Goal: Use online tool/utility: Utilize a website feature to perform a specific function

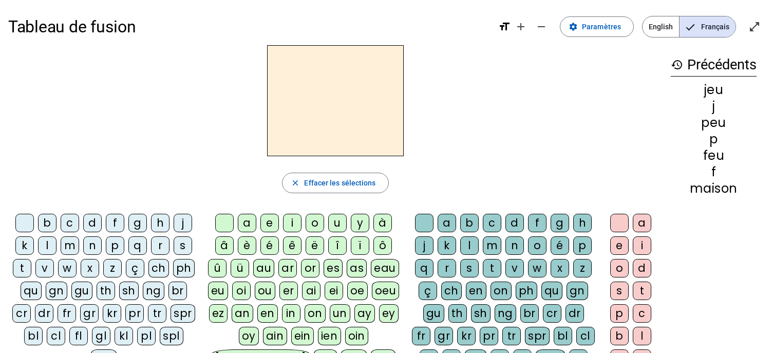
scroll to position [10, 0]
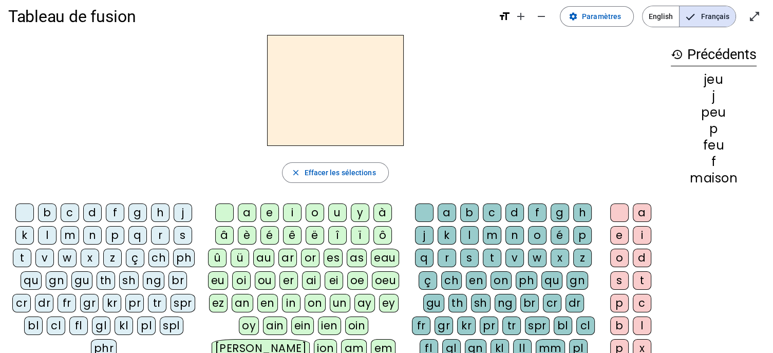
click at [116, 212] on div "f" at bounding box center [115, 212] width 18 height 18
click at [219, 280] on div "eu" at bounding box center [218, 280] width 20 height 18
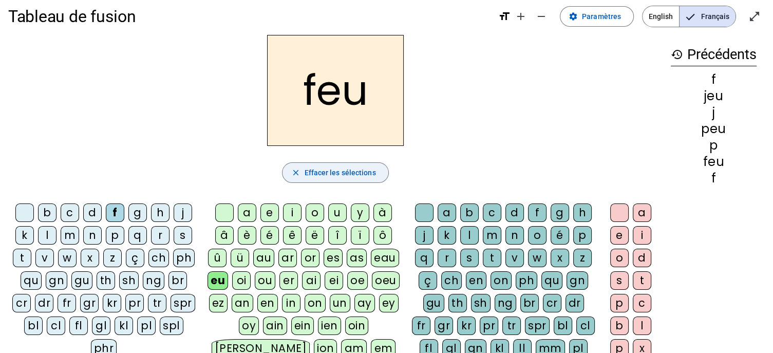
click at [357, 174] on span "Effacer les sélections" at bounding box center [339, 172] width 71 height 12
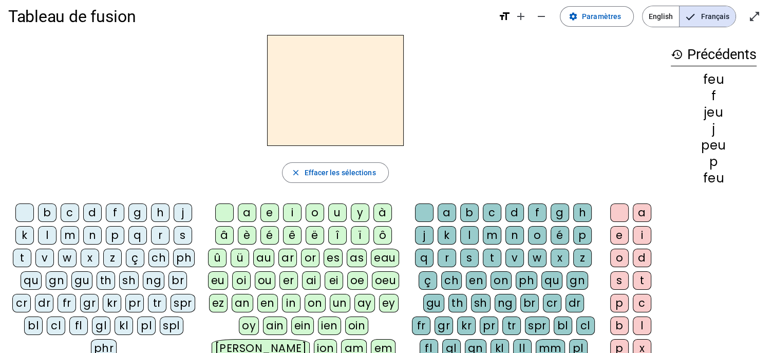
click at [115, 231] on div "p" at bounding box center [115, 235] width 18 height 18
click at [218, 281] on div "eu" at bounding box center [218, 280] width 20 height 18
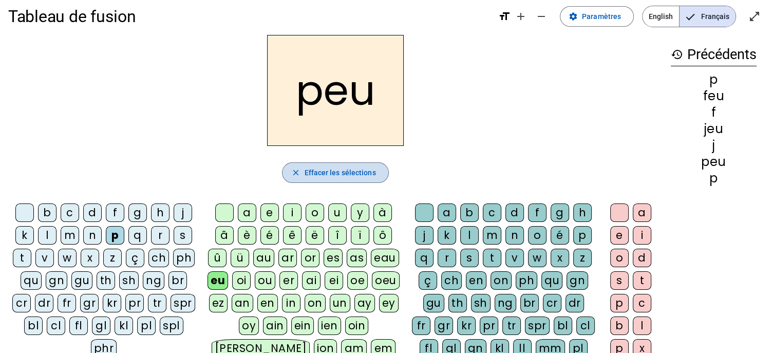
click at [320, 177] on span "Effacer les sélections" at bounding box center [339, 172] width 71 height 12
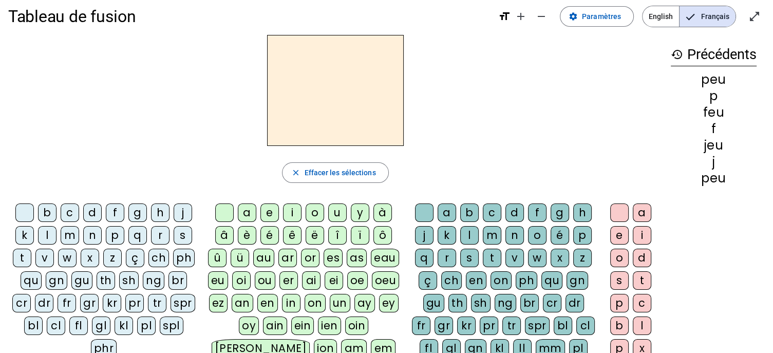
click at [180, 213] on div "j" at bounding box center [183, 212] width 18 height 18
click at [221, 279] on div "eu" at bounding box center [218, 280] width 20 height 18
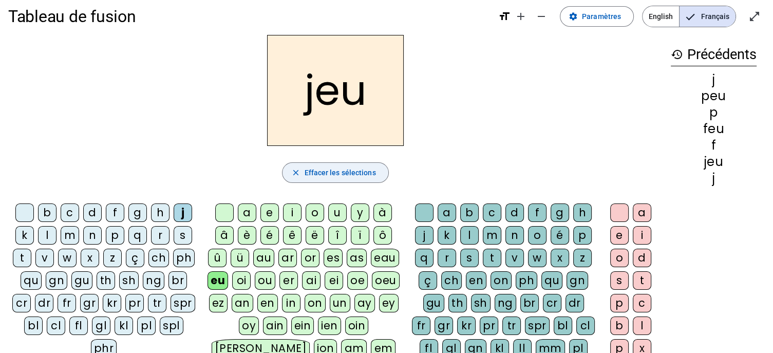
click at [343, 176] on span "Effacer les sélections" at bounding box center [339, 172] width 71 height 12
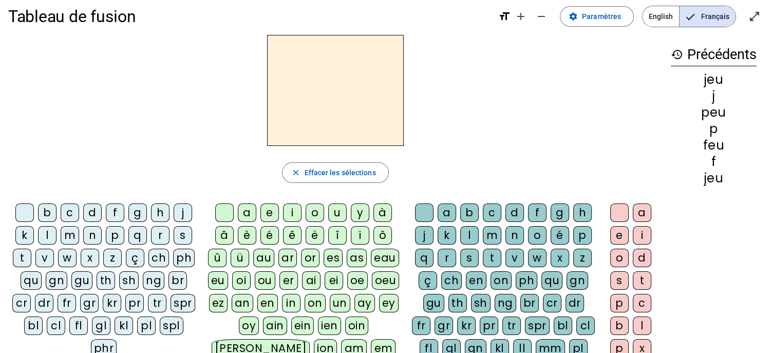
click at [186, 213] on div "j" at bounding box center [183, 212] width 18 height 18
click at [270, 214] on div "e" at bounding box center [270, 212] width 18 height 18
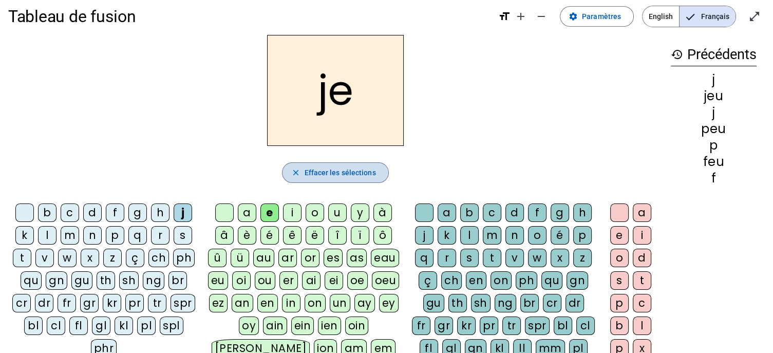
click at [332, 174] on span "Effacer les sélections" at bounding box center [339, 172] width 71 height 12
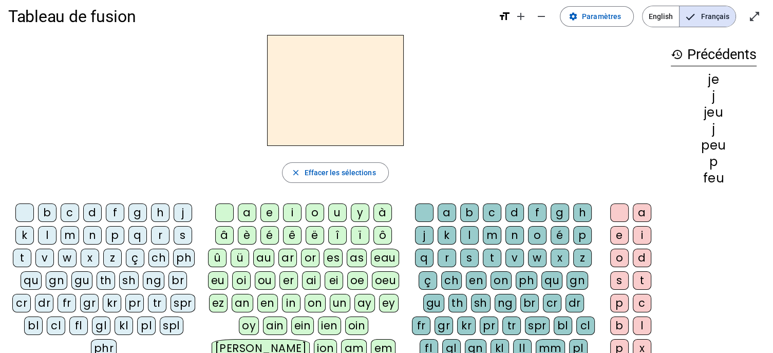
click at [89, 212] on div "d" at bounding box center [92, 212] width 18 height 18
click at [269, 212] on div "e" at bounding box center [270, 212] width 18 height 18
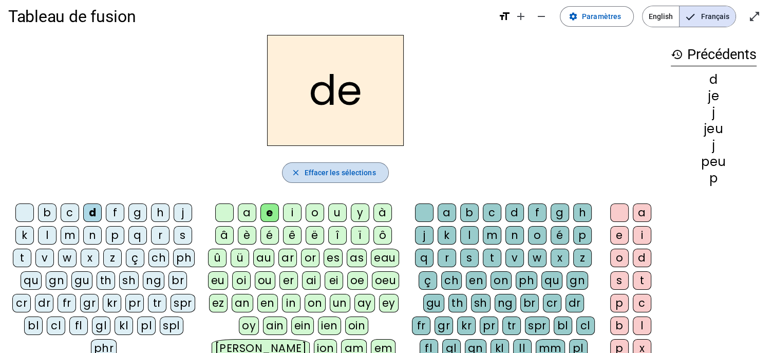
click at [320, 172] on span "Effacer les sélections" at bounding box center [339, 172] width 71 height 12
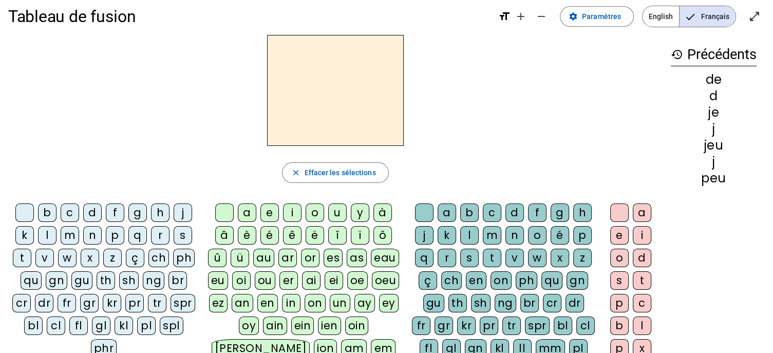
click at [92, 233] on div "n" at bounding box center [92, 235] width 18 height 18
click at [270, 210] on div "e" at bounding box center [270, 212] width 18 height 18
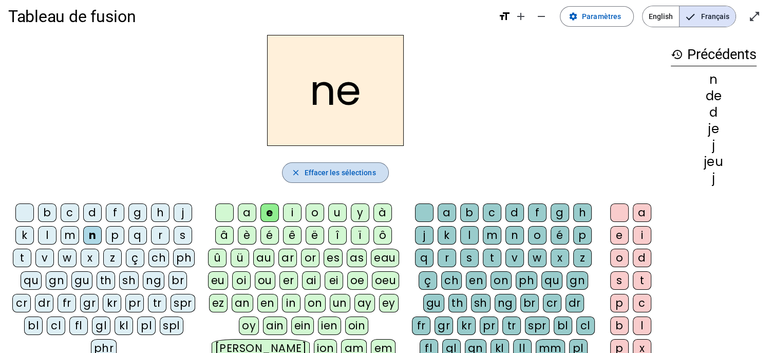
click at [348, 175] on span "Effacer les sélections" at bounding box center [339, 172] width 71 height 12
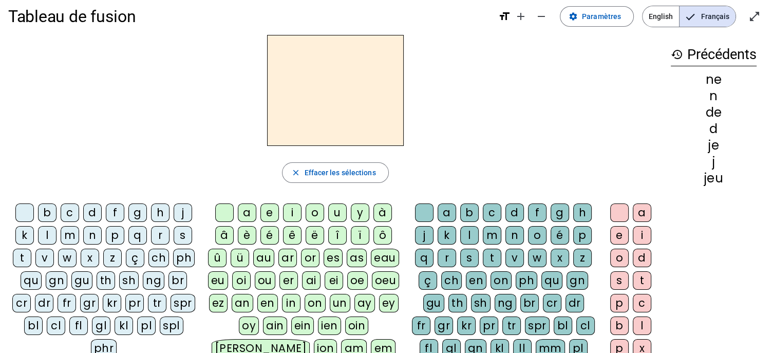
click at [180, 236] on div "s" at bounding box center [183, 235] width 18 height 18
click at [273, 210] on div "e" at bounding box center [270, 212] width 18 height 18
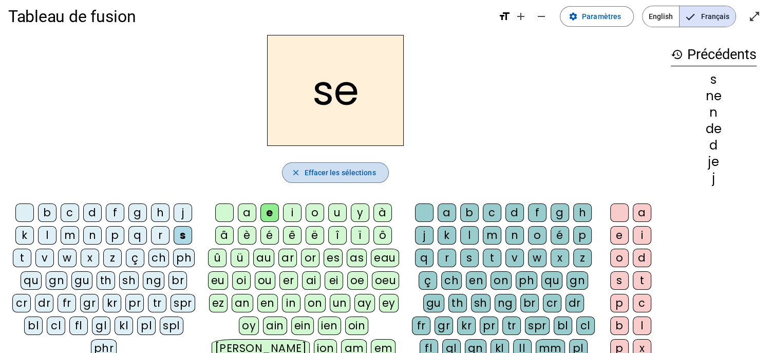
click at [343, 174] on span "Effacer les sélections" at bounding box center [339, 172] width 71 height 12
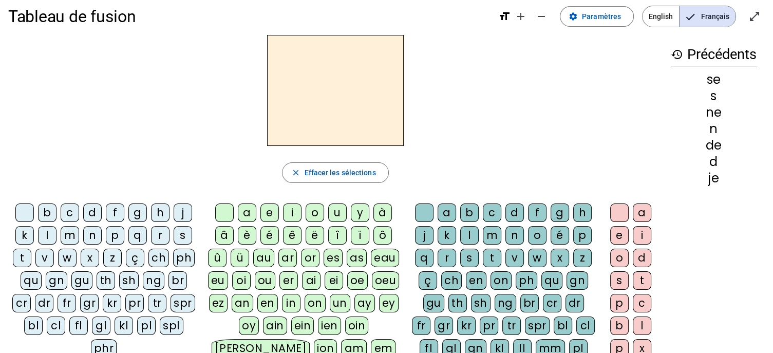
click at [180, 233] on div "s" at bounding box center [183, 235] width 18 height 18
click at [269, 211] on div "e" at bounding box center [270, 212] width 18 height 18
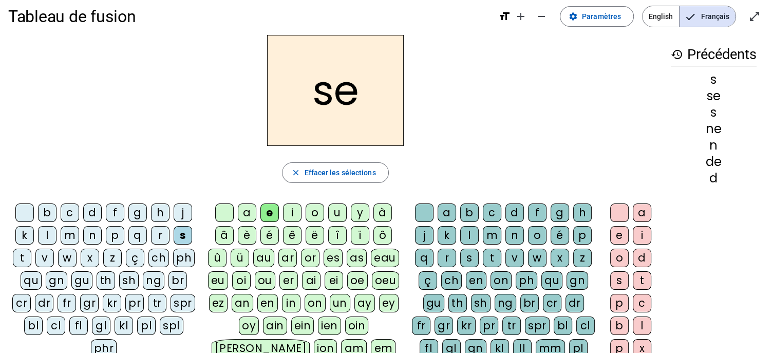
click at [471, 234] on div "l" at bounding box center [469, 235] width 18 height 18
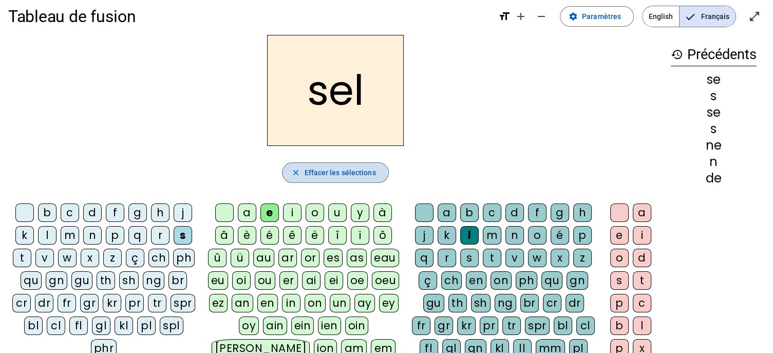
click at [328, 171] on span "Effacer les sélections" at bounding box center [339, 172] width 71 height 12
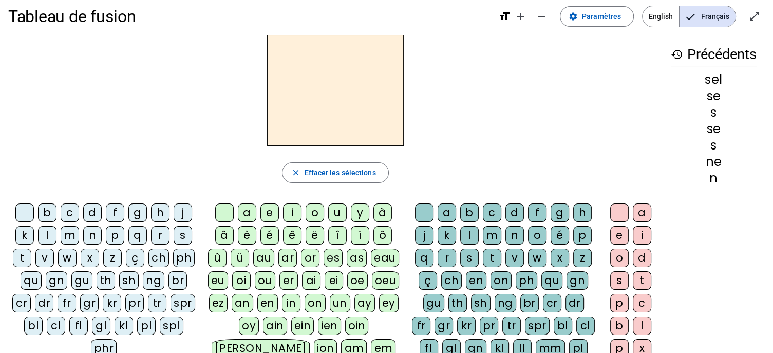
click at [21, 256] on div "t" at bounding box center [22, 258] width 18 height 18
click at [269, 213] on div "e" at bounding box center [270, 212] width 18 height 18
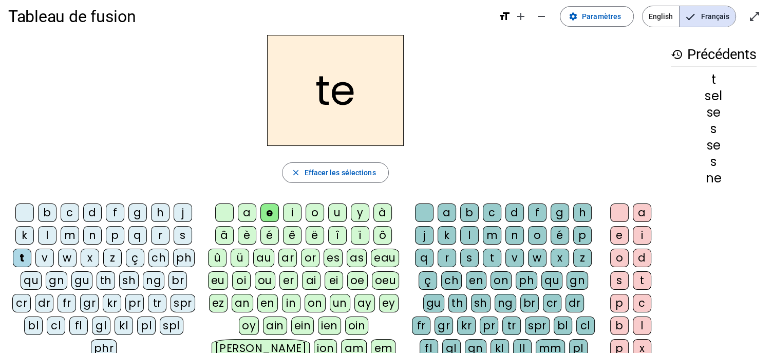
click at [473, 234] on div "l" at bounding box center [469, 235] width 18 height 18
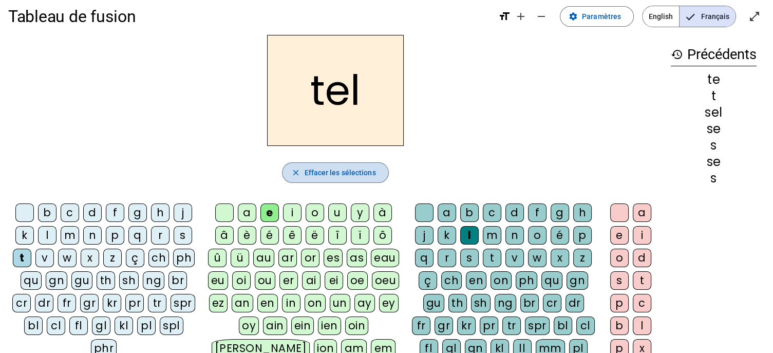
click at [319, 174] on span "Effacer les sélections" at bounding box center [339, 172] width 71 height 12
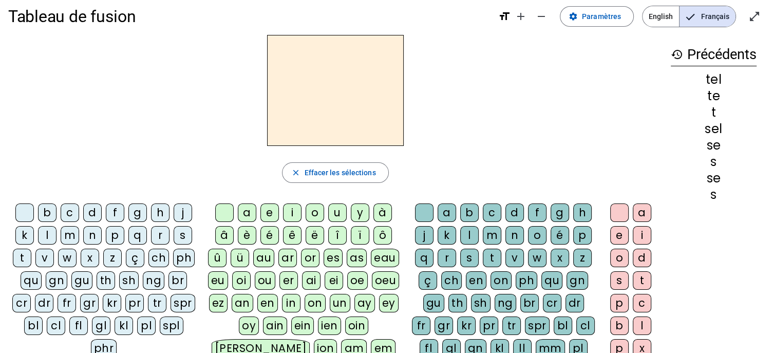
click at [47, 208] on div "b" at bounding box center [47, 212] width 18 height 18
click at [271, 212] on div "e" at bounding box center [270, 212] width 18 height 18
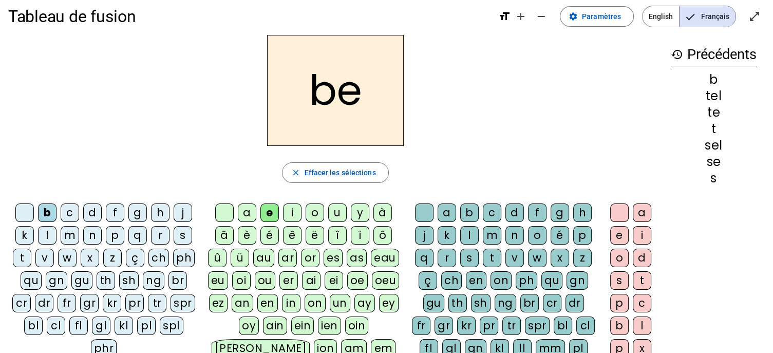
click at [469, 233] on div "l" at bounding box center [469, 235] width 18 height 18
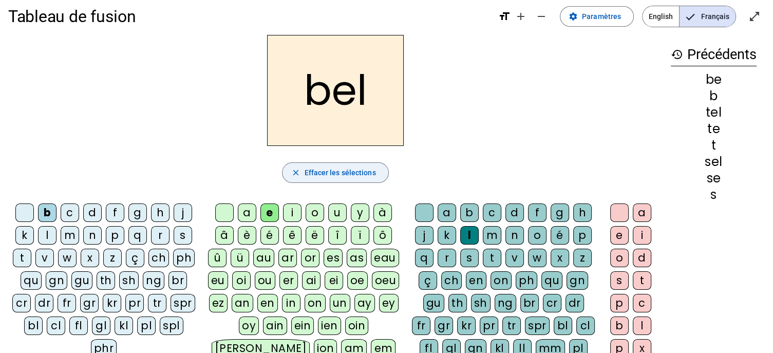
click at [349, 170] on span "Effacer les sélections" at bounding box center [339, 172] width 71 height 12
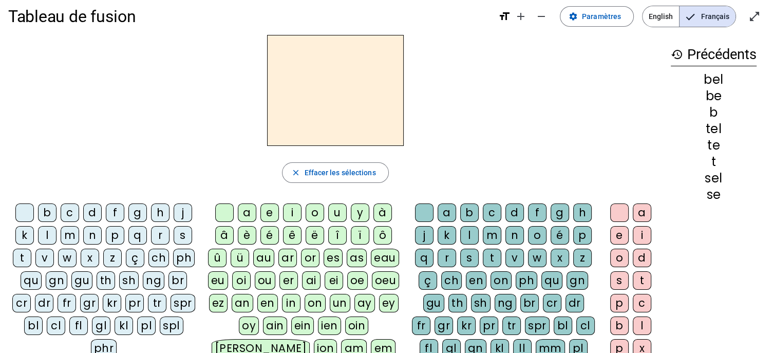
click at [48, 209] on div "b" at bounding box center [47, 212] width 18 height 18
click at [250, 215] on div "a" at bounding box center [247, 212] width 18 height 18
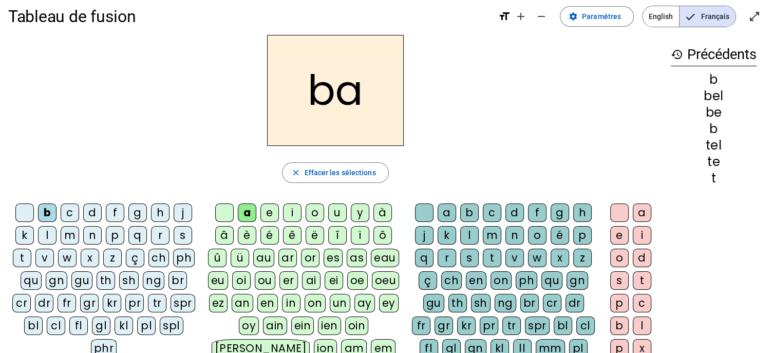
click at [469, 233] on div "l" at bounding box center [469, 235] width 18 height 18
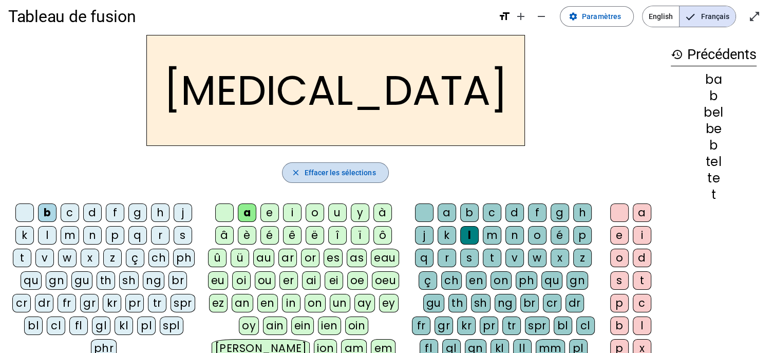
click at [346, 168] on span "Effacer les sélections" at bounding box center [339, 172] width 71 height 12
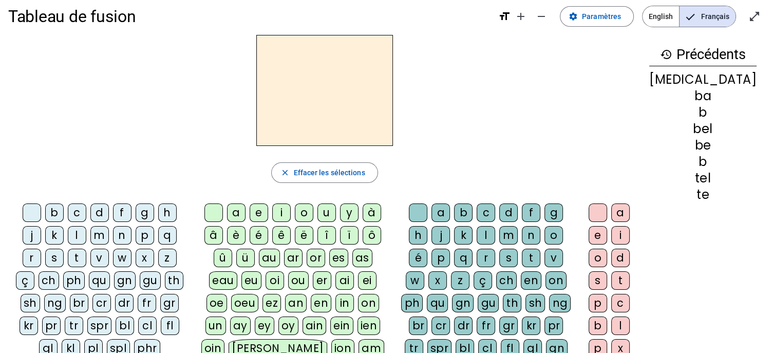
click at [47, 211] on div "b" at bounding box center [54, 212] width 18 height 18
click at [246, 211] on div "a" at bounding box center [236, 212] width 18 height 18
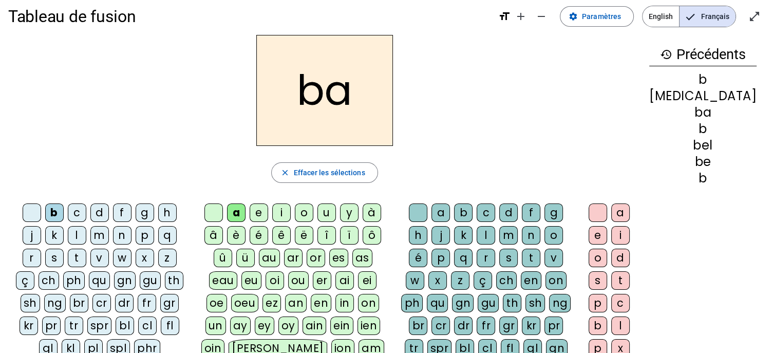
click at [493, 210] on div "c" at bounding box center [486, 212] width 18 height 18
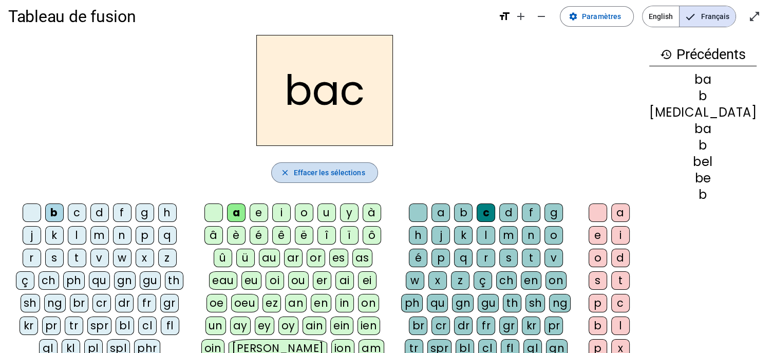
click at [363, 171] on span "Effacer les sélections" at bounding box center [328, 172] width 71 height 12
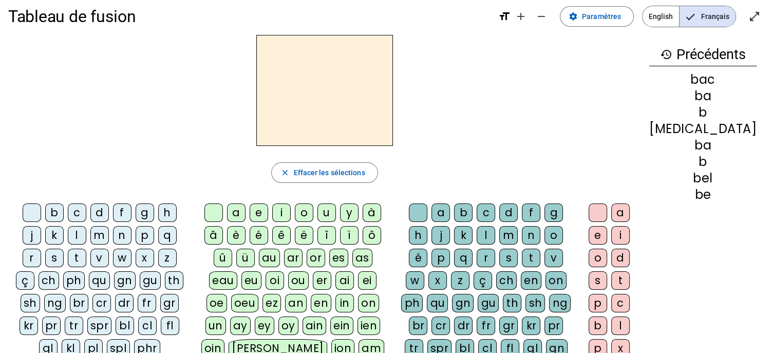
click at [45, 213] on div "b" at bounding box center [54, 212] width 18 height 18
click at [246, 215] on div "a" at bounding box center [236, 212] width 18 height 18
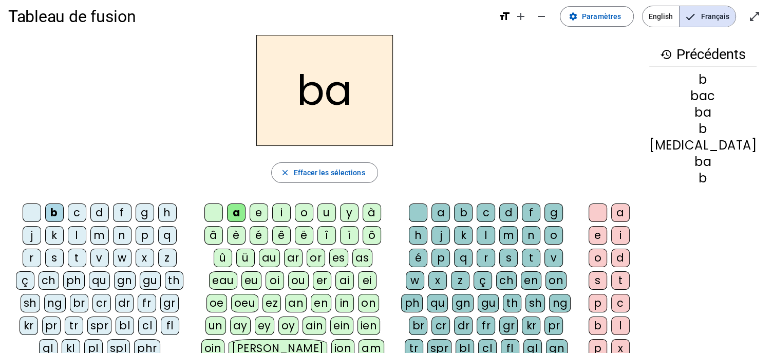
click at [477, 259] on div "r" at bounding box center [486, 258] width 18 height 18
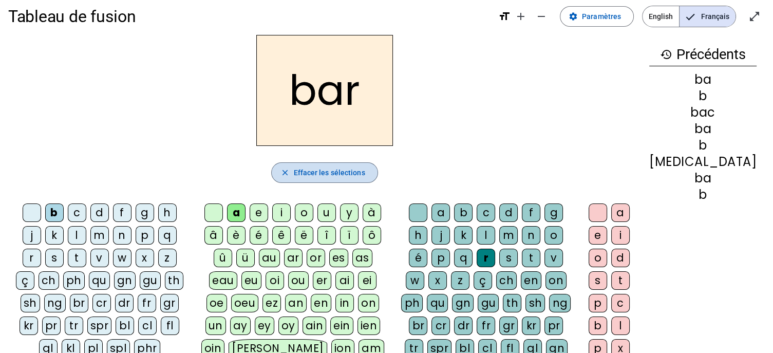
click at [357, 168] on span "Effacer les sélections" at bounding box center [328, 172] width 71 height 12
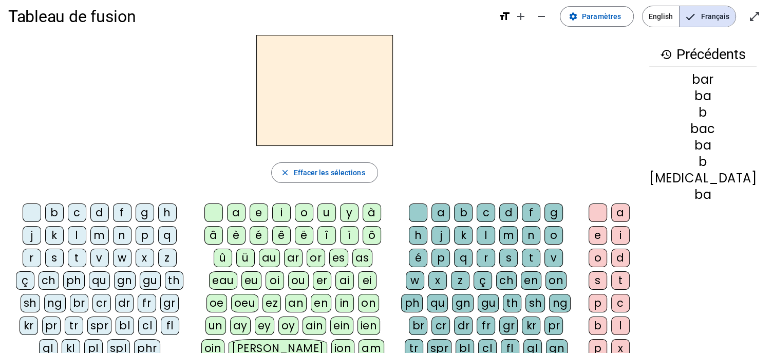
click at [136, 233] on div "p" at bounding box center [145, 235] width 18 height 18
click at [246, 215] on div "a" at bounding box center [236, 212] width 18 height 18
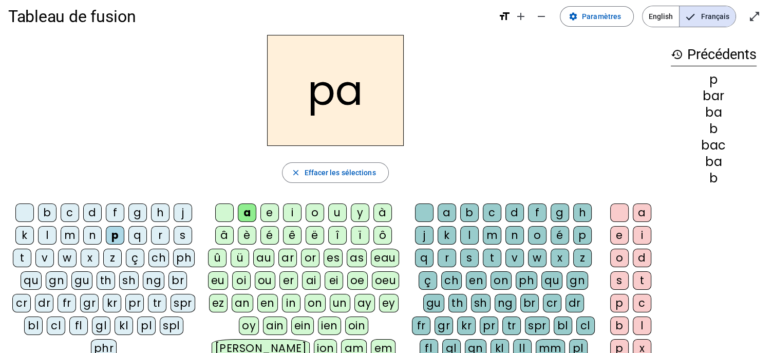
click at [444, 256] on div "r" at bounding box center [447, 258] width 18 height 18
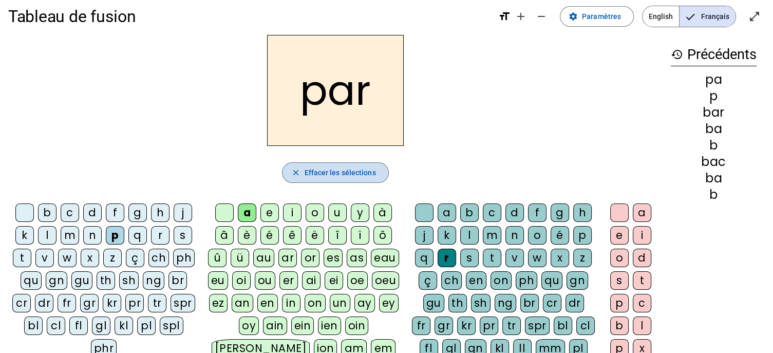
click at [351, 171] on span "Effacer les sélections" at bounding box center [339, 172] width 71 height 12
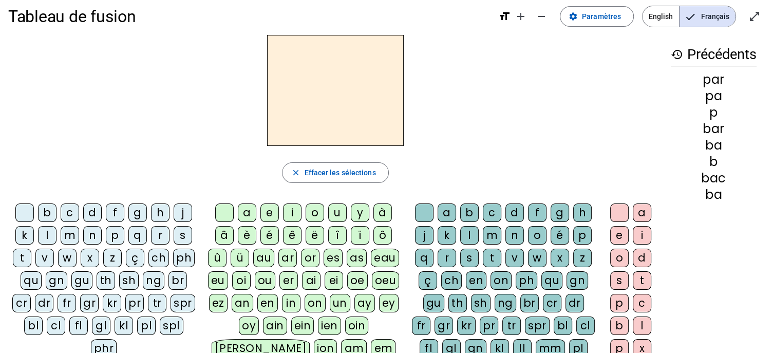
click at [115, 232] on div "p" at bounding box center [115, 235] width 18 height 18
click at [334, 213] on div "u" at bounding box center [337, 212] width 18 height 18
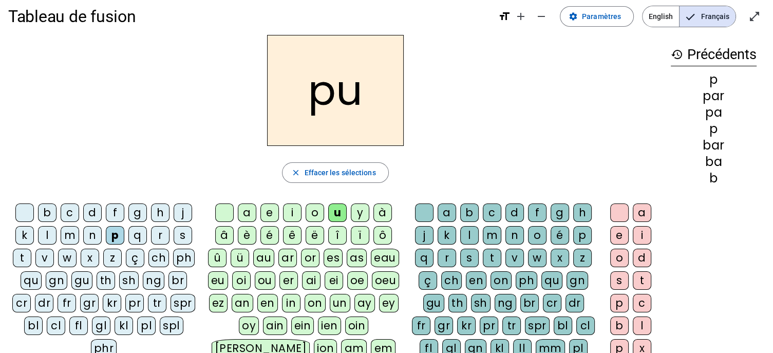
click at [446, 258] on div "r" at bounding box center [447, 258] width 18 height 18
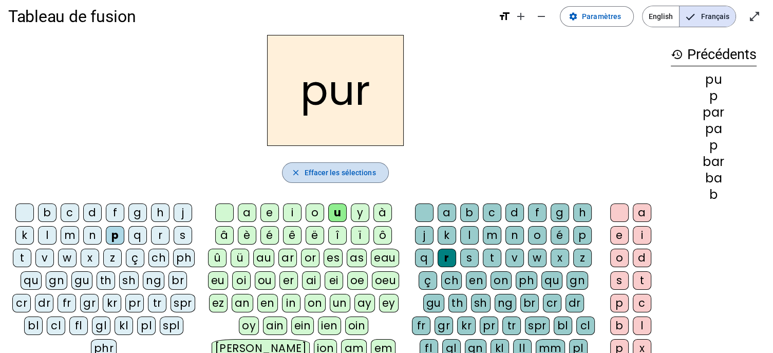
click at [352, 175] on span "Effacer les sélections" at bounding box center [339, 172] width 71 height 12
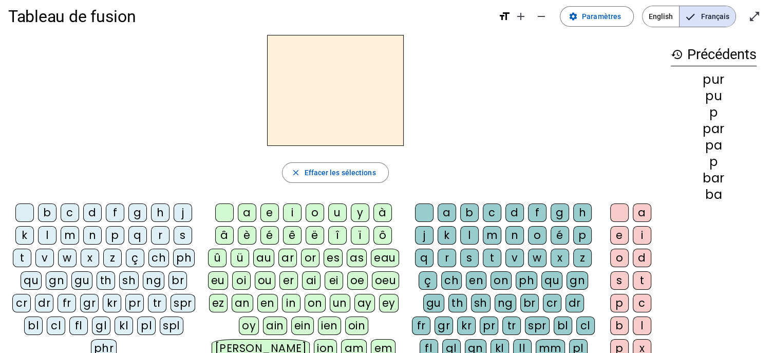
click at [91, 210] on div "d" at bounding box center [92, 212] width 18 height 18
click at [336, 209] on div "u" at bounding box center [337, 212] width 18 height 18
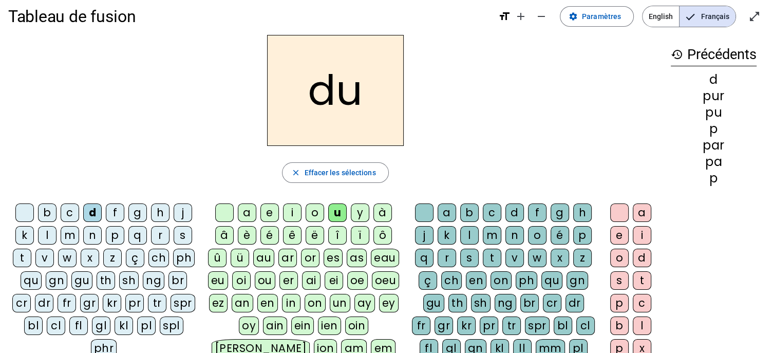
click at [448, 256] on div "r" at bounding box center [447, 258] width 18 height 18
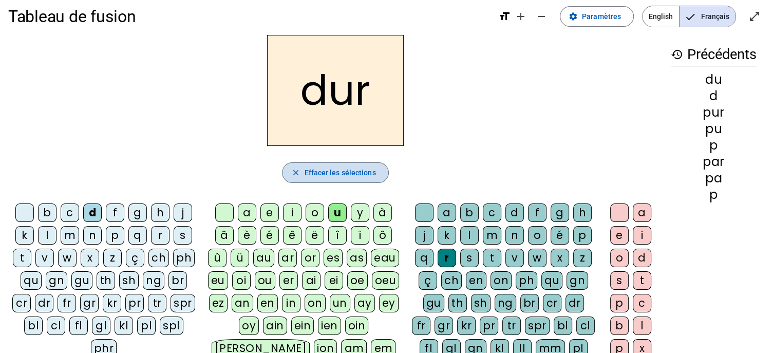
click at [335, 172] on span "Effacer les sélections" at bounding box center [339, 172] width 71 height 12
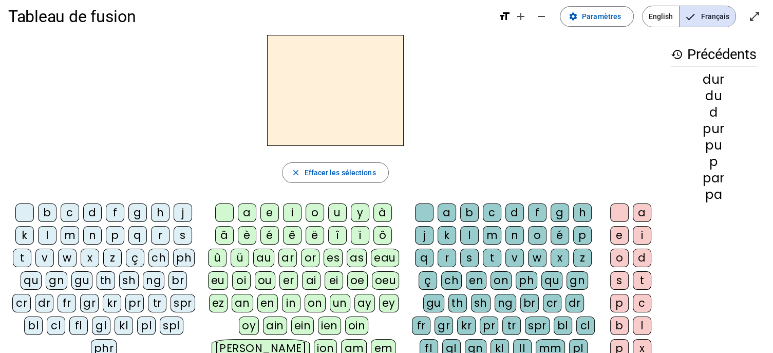
click at [67, 234] on div "m" at bounding box center [70, 235] width 18 height 18
click at [339, 214] on div "u" at bounding box center [337, 212] width 18 height 18
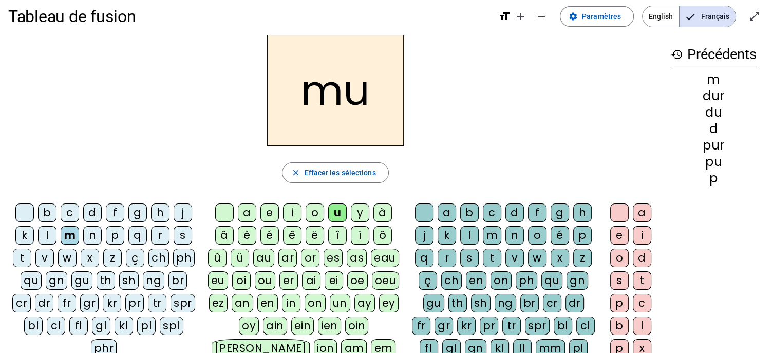
click at [449, 260] on div "r" at bounding box center [447, 258] width 18 height 18
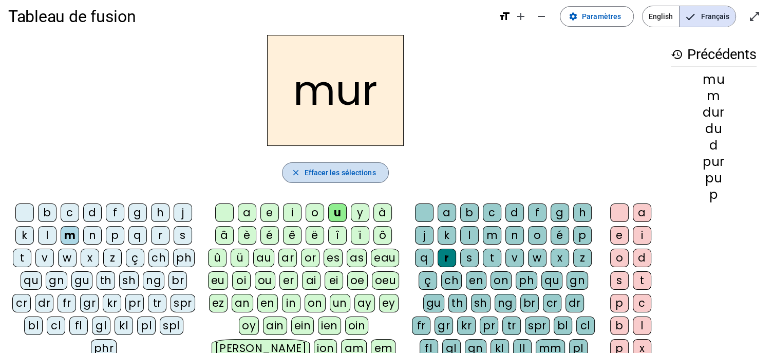
click at [365, 175] on span "Effacer les sélections" at bounding box center [339, 172] width 71 height 12
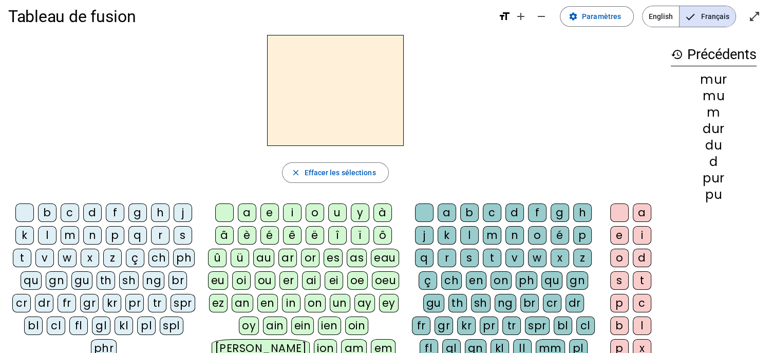
click at [71, 233] on div "m" at bounding box center [70, 235] width 18 height 18
click at [270, 212] on div "e" at bounding box center [270, 212] width 18 height 18
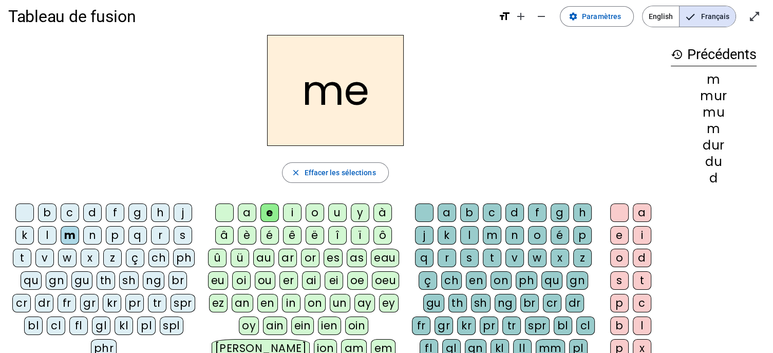
click at [448, 258] on div "r" at bounding box center [447, 258] width 18 height 18
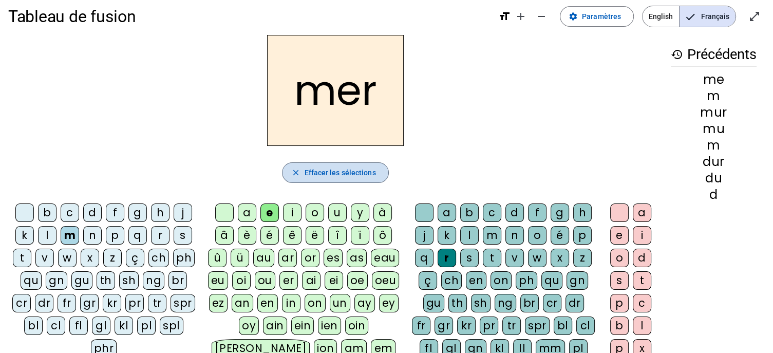
click at [364, 172] on span "Effacer les sélections" at bounding box center [339, 172] width 71 height 12
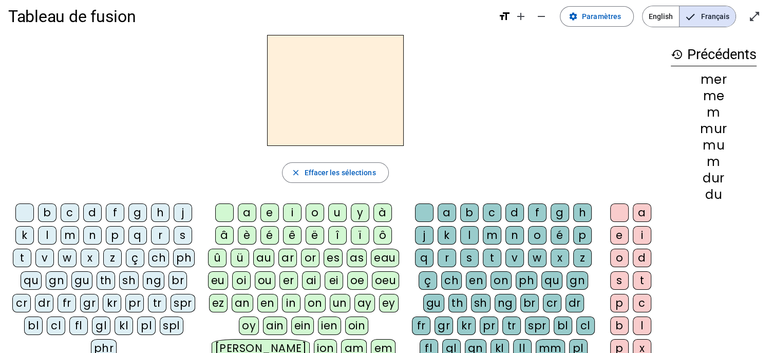
click at [45, 254] on div "v" at bounding box center [44, 258] width 18 height 18
click at [269, 213] on div "e" at bounding box center [270, 212] width 18 height 18
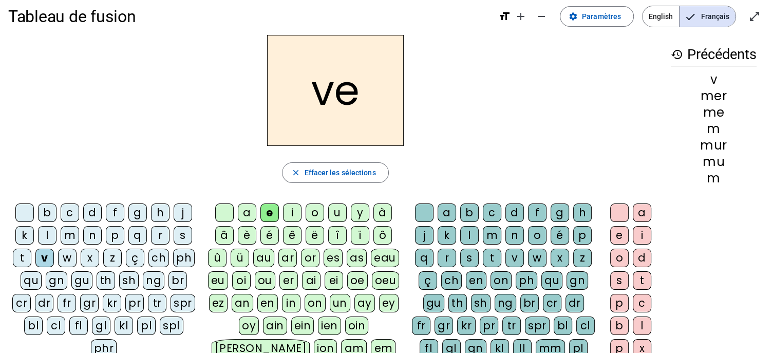
click at [445, 255] on div "r" at bounding box center [447, 258] width 18 height 18
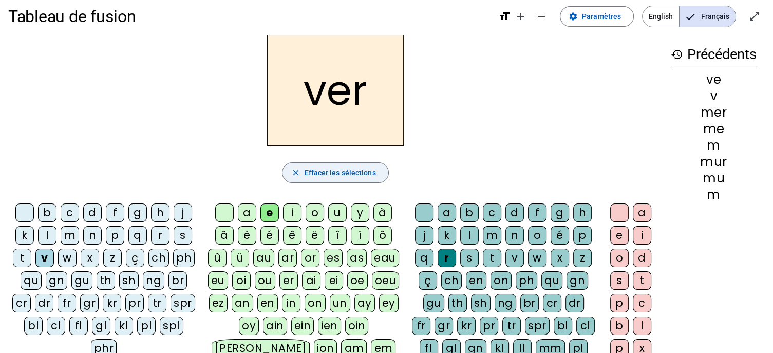
click at [364, 178] on span "Effacer les sélections" at bounding box center [339, 172] width 71 height 12
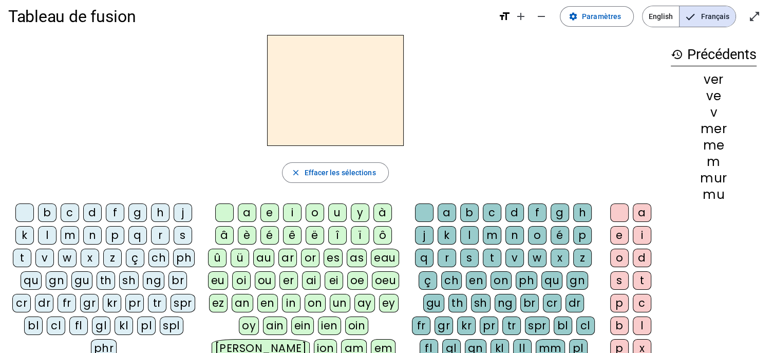
click at [45, 254] on div "v" at bounding box center [44, 258] width 18 height 18
click at [271, 216] on div "e" at bounding box center [270, 212] width 18 height 18
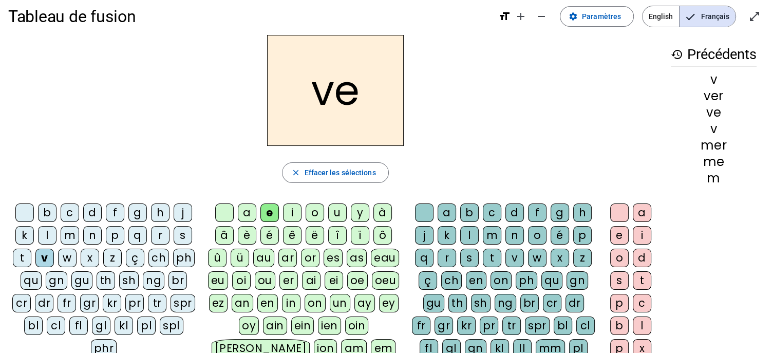
click at [450, 256] on div "r" at bounding box center [447, 258] width 18 height 18
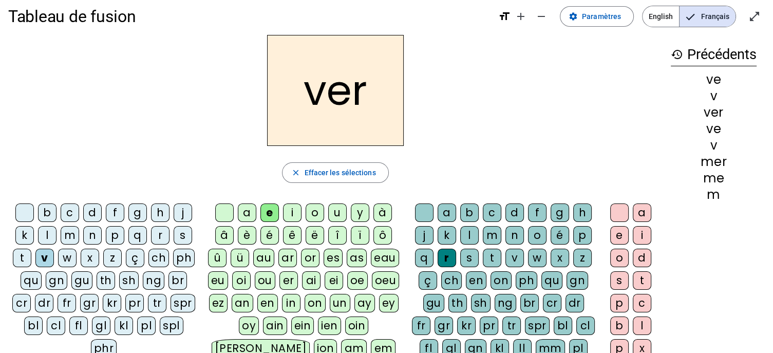
click at [495, 254] on div "t" at bounding box center [492, 258] width 18 height 18
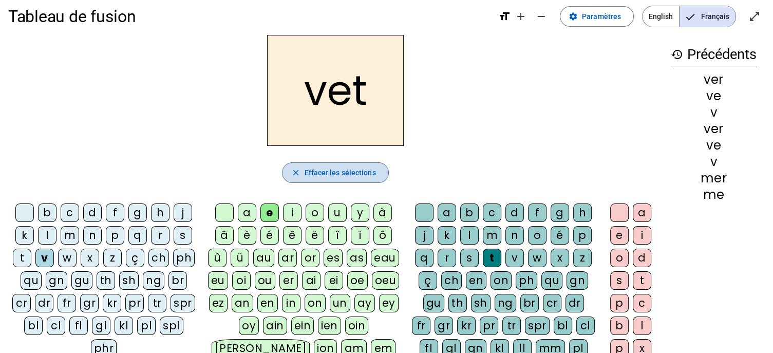
click at [352, 164] on span "button" at bounding box center [335, 172] width 105 height 25
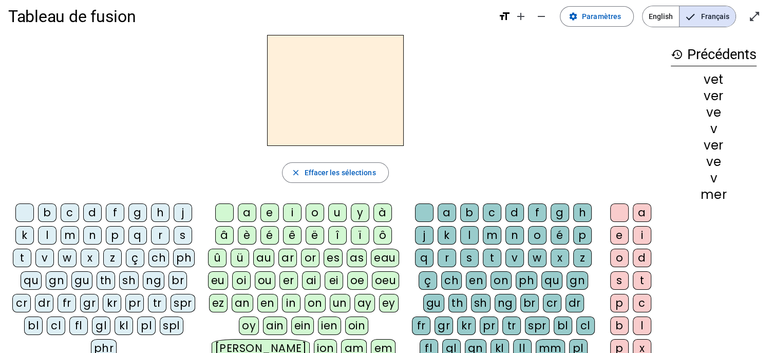
click at [45, 256] on div "v" at bounding box center [44, 258] width 18 height 18
click at [272, 212] on div "e" at bounding box center [270, 212] width 18 height 18
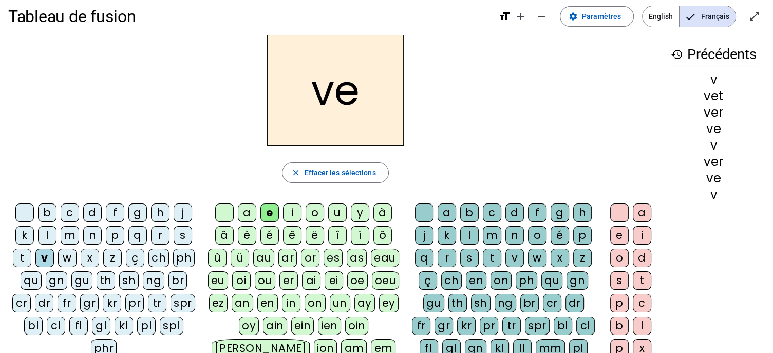
click at [446, 256] on div "r" at bounding box center [447, 258] width 18 height 18
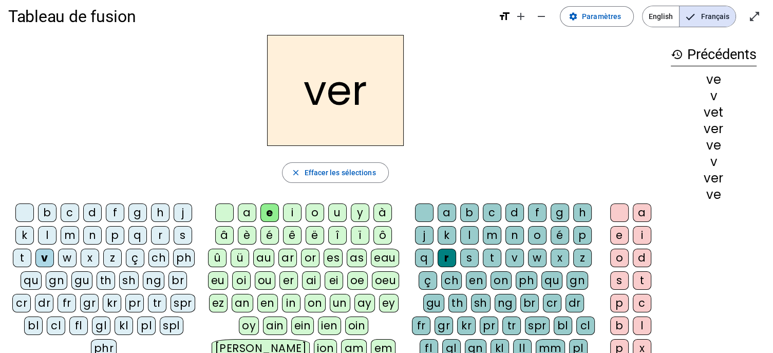
click at [643, 281] on div "t" at bounding box center [642, 280] width 18 height 18
